Goal: Navigation & Orientation: Find specific page/section

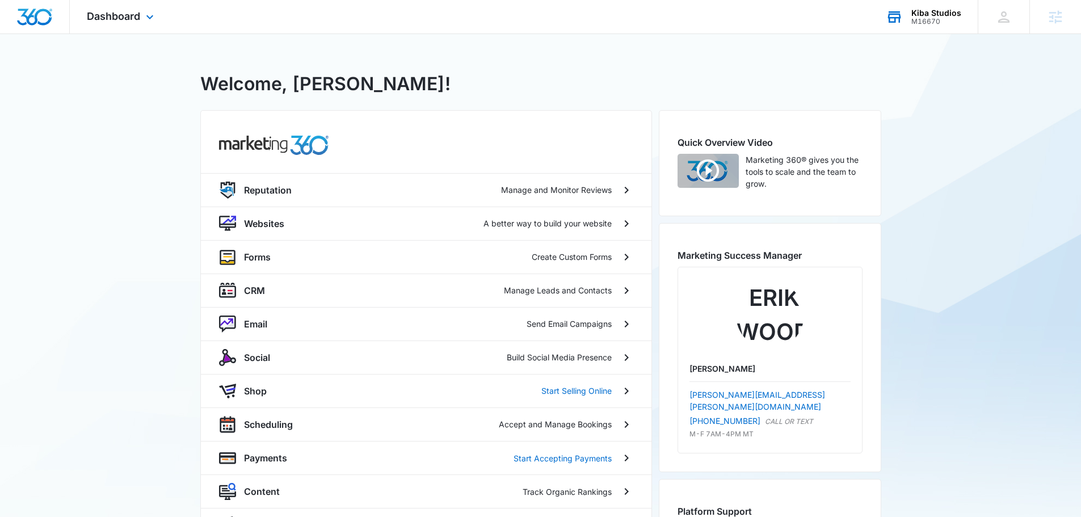
click at [926, 22] on div "M16670" at bounding box center [937, 22] width 50 height 8
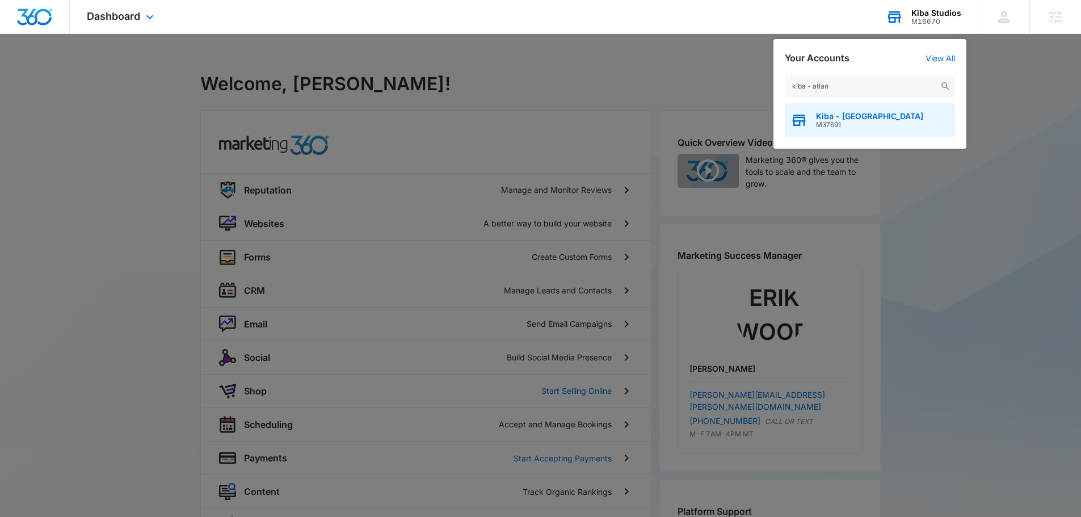
type input "kiba - atlan"
click at [863, 131] on div "Kiba - [GEOGRAPHIC_DATA] M37691" at bounding box center [870, 120] width 170 height 34
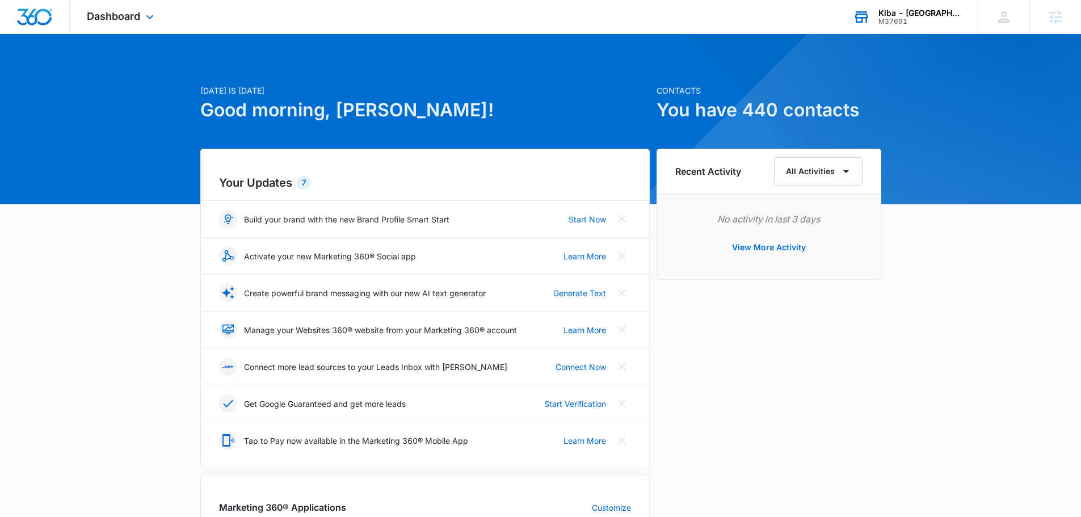
click at [114, 27] on div "Dashboard Apps Reputation Websites Forms CRM Email Social Shop Payments POS Con…" at bounding box center [122, 16] width 104 height 33
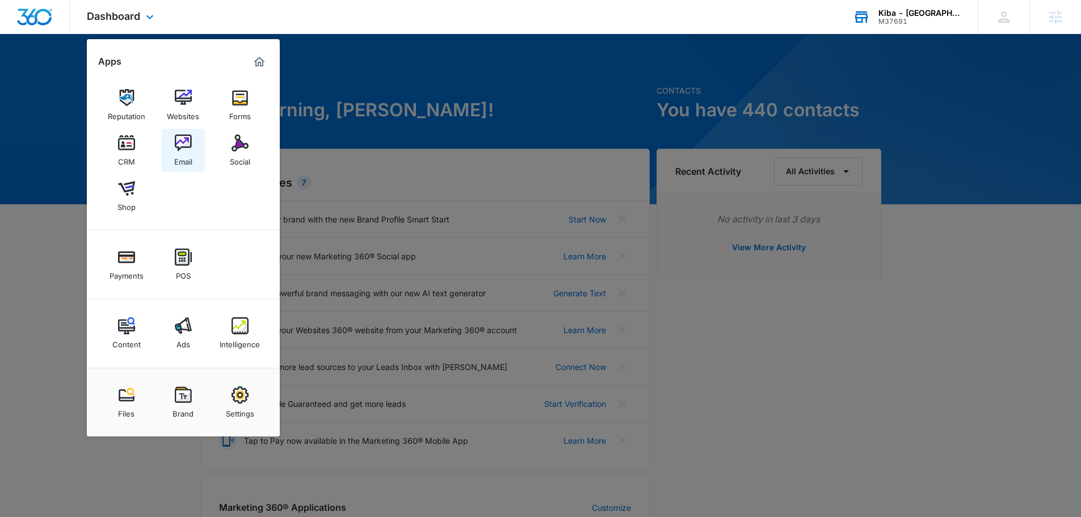
click at [183, 153] on div "Email" at bounding box center [183, 159] width 18 height 15
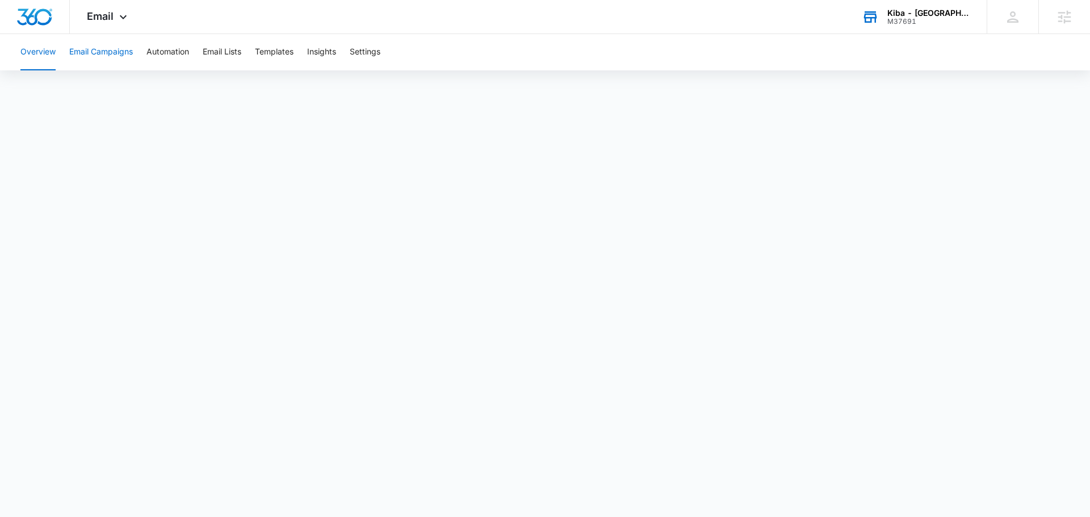
click at [103, 54] on button "Email Campaigns" at bounding box center [101, 52] width 64 height 36
click at [220, 57] on button "Email Lists" at bounding box center [222, 52] width 39 height 36
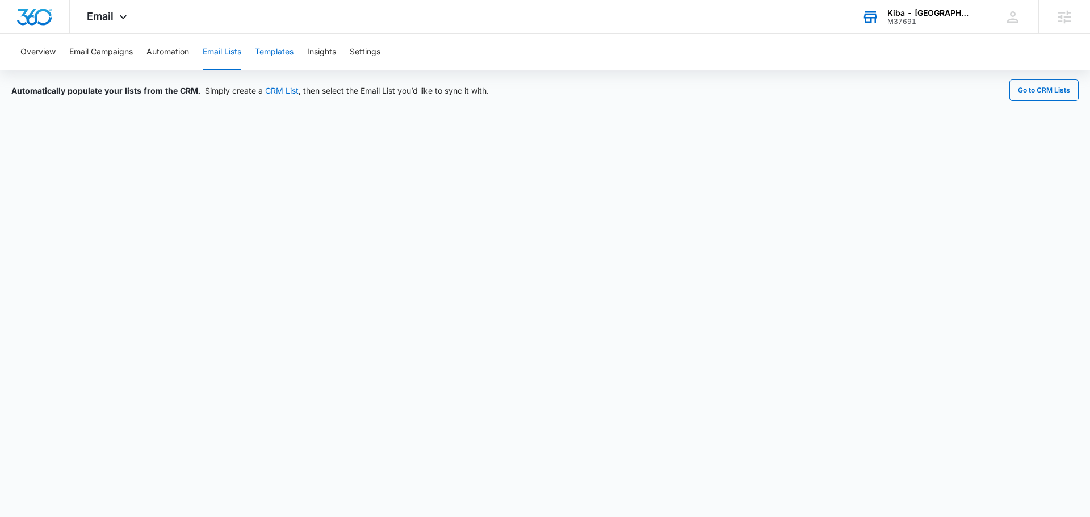
click at [286, 47] on button "Templates" at bounding box center [274, 52] width 39 height 36
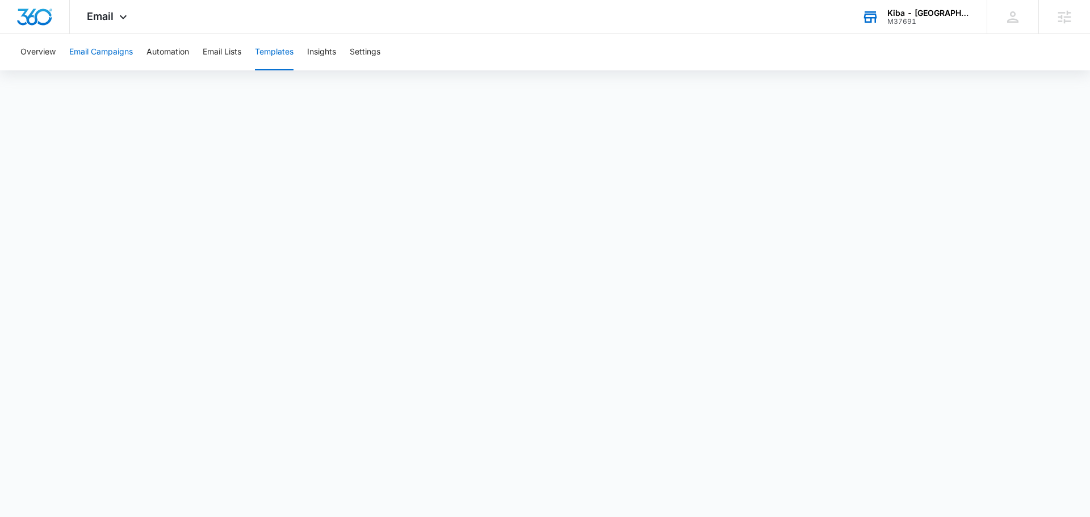
click at [88, 57] on button "Email Campaigns" at bounding box center [101, 52] width 64 height 36
click at [219, 51] on button "Email Lists" at bounding box center [222, 52] width 39 height 36
click at [276, 56] on button "Templates" at bounding box center [274, 52] width 39 height 36
click at [112, 50] on button "Email Campaigns" at bounding box center [101, 52] width 64 height 36
